Goal: Transaction & Acquisition: Download file/media

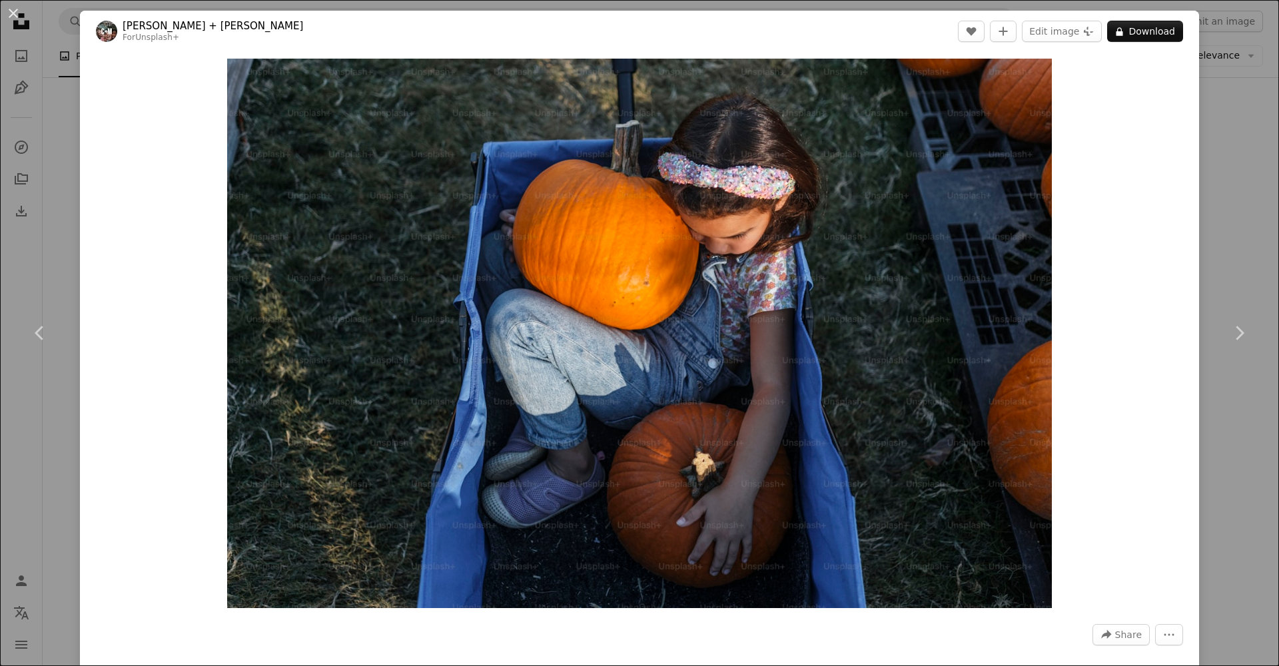
scroll to position [1013, 0]
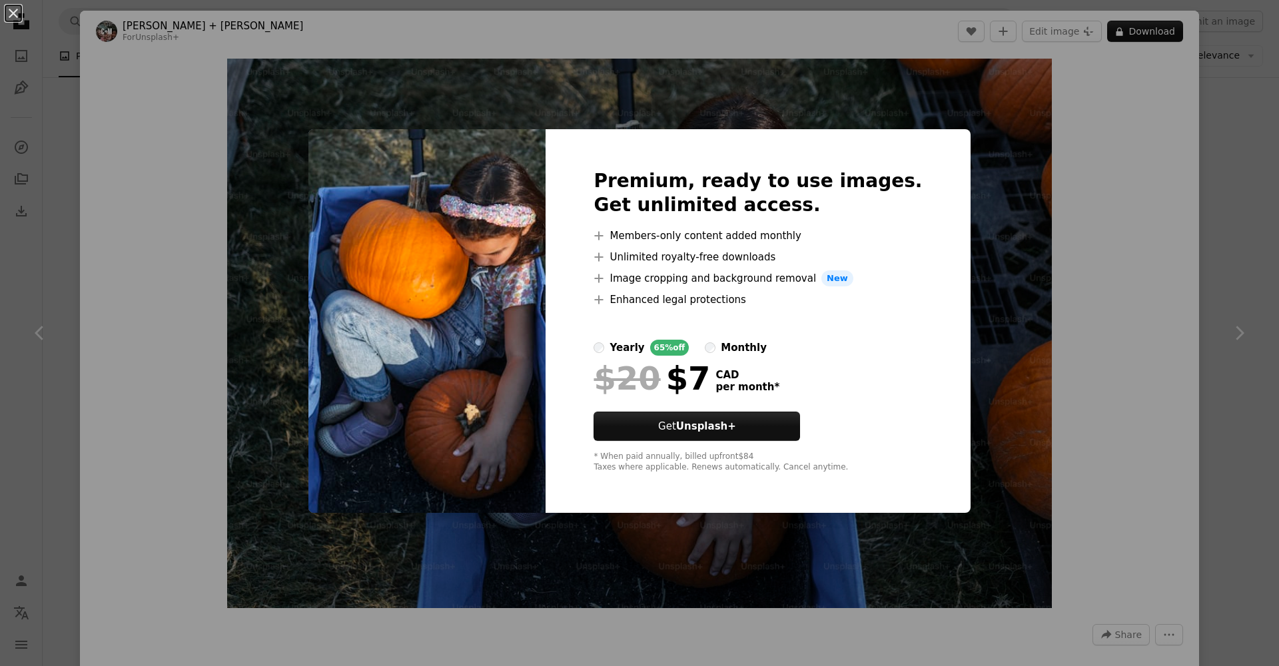
click at [158, 142] on div "An X shape Premium, ready to use images. Get unlimited access. A plus sign Memb…" at bounding box center [639, 333] width 1279 height 666
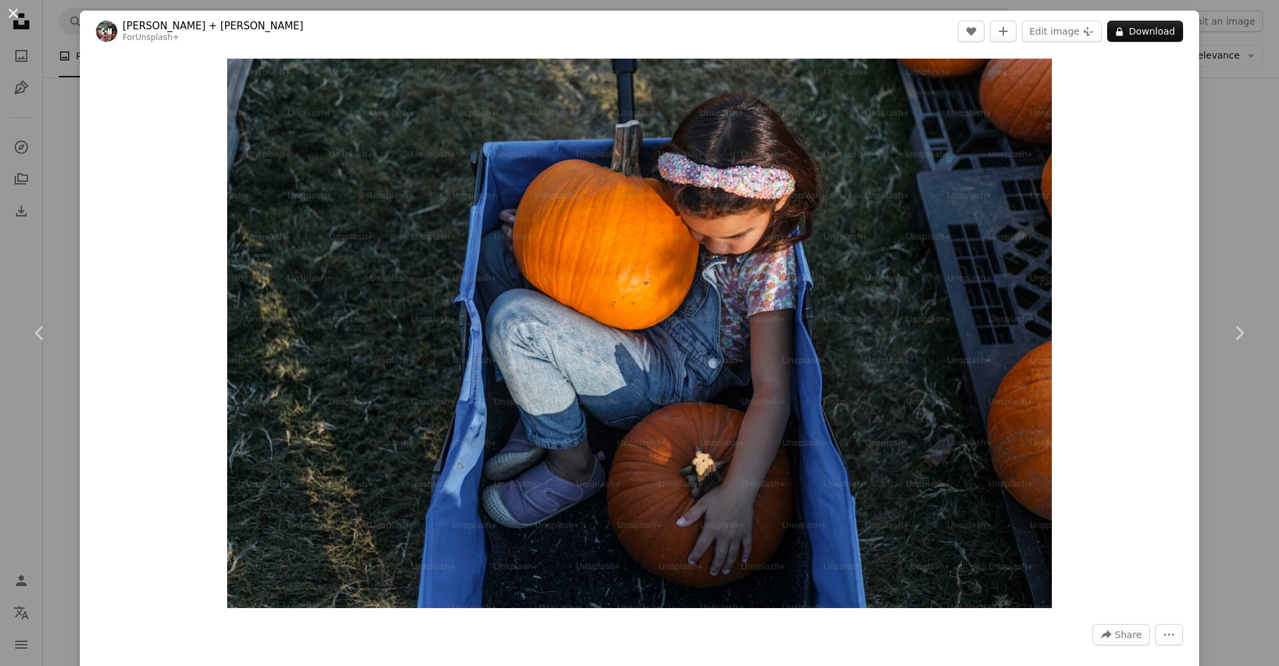
click at [17, 16] on button "An X shape" at bounding box center [13, 13] width 16 height 16
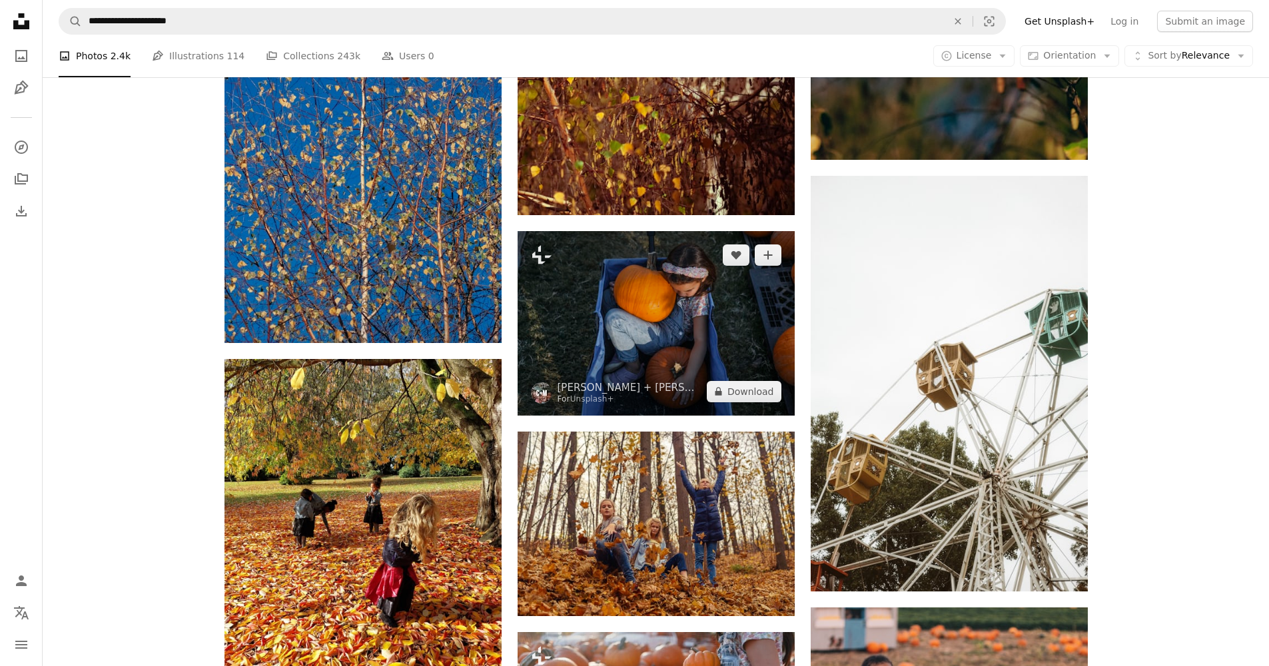
click at [650, 297] on img at bounding box center [656, 323] width 277 height 185
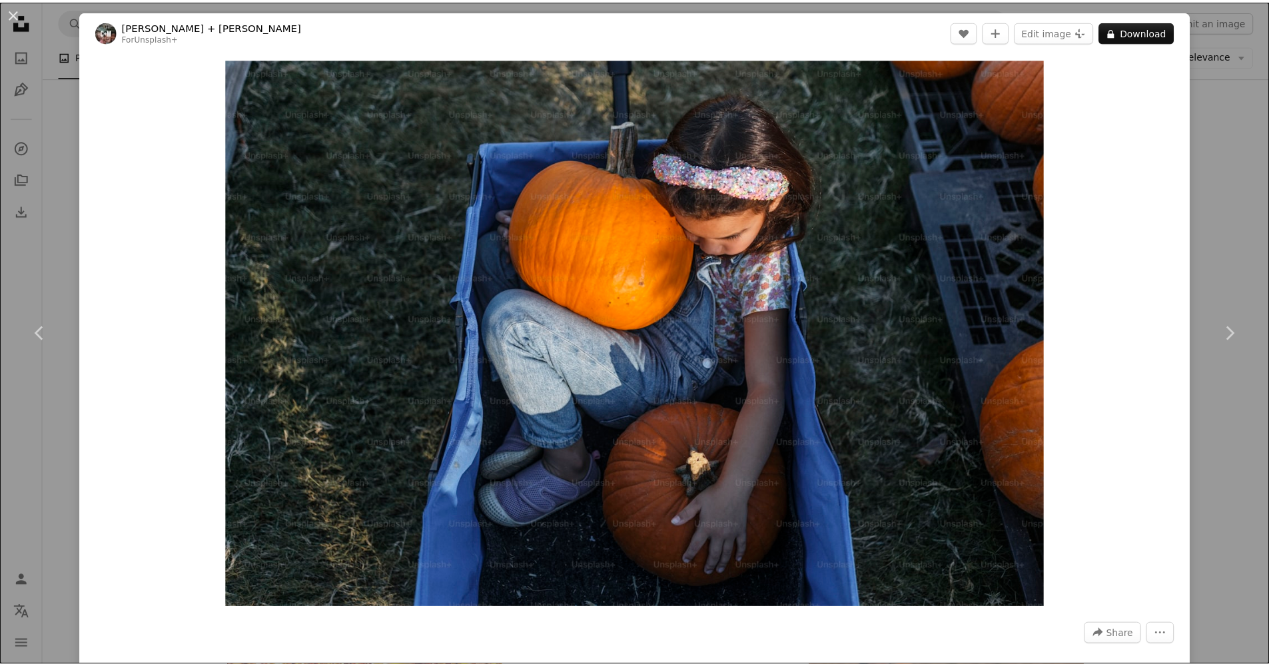
scroll to position [3, 0]
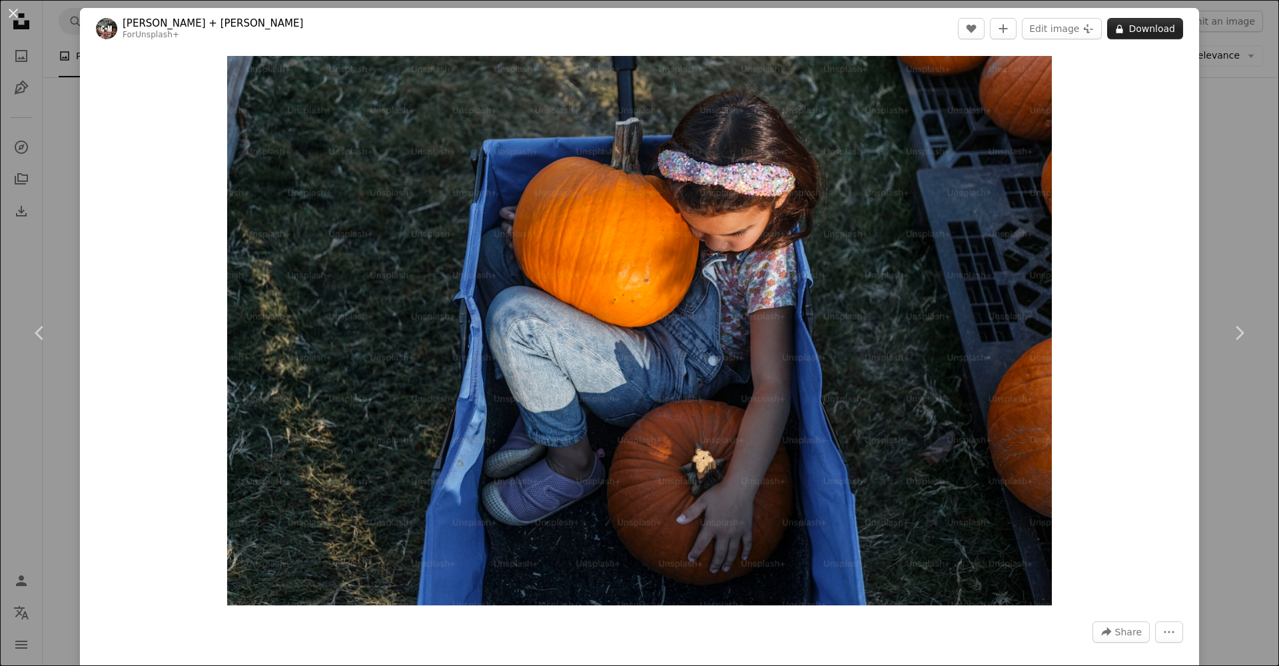
click at [1137, 31] on button "A lock Download" at bounding box center [1145, 28] width 76 height 21
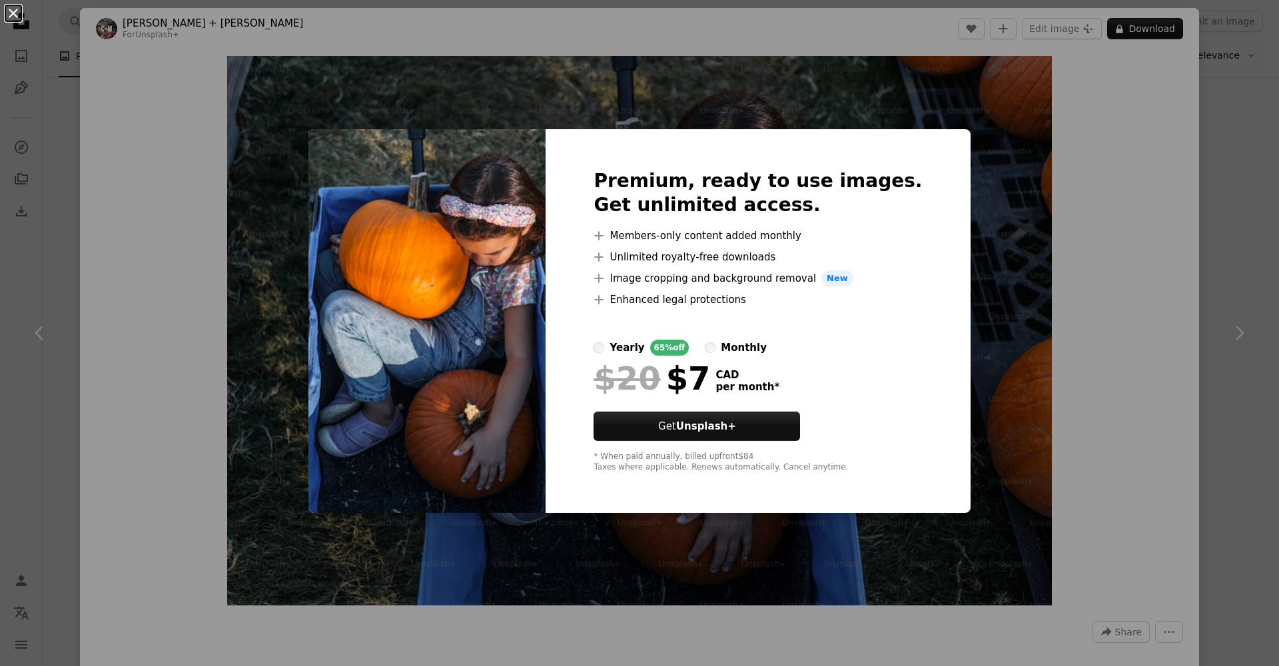
click at [13, 11] on button "An X shape" at bounding box center [13, 13] width 16 height 16
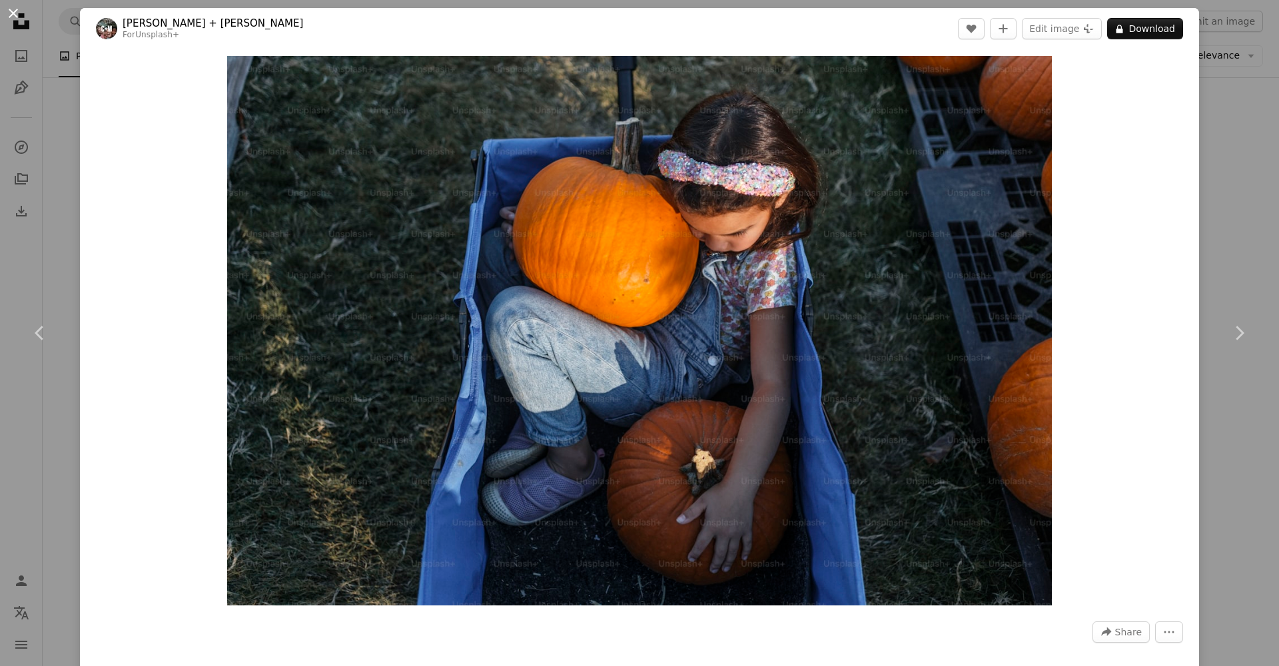
click at [14, 15] on button "An X shape" at bounding box center [13, 13] width 16 height 16
